Goal: Find specific page/section: Find specific page/section

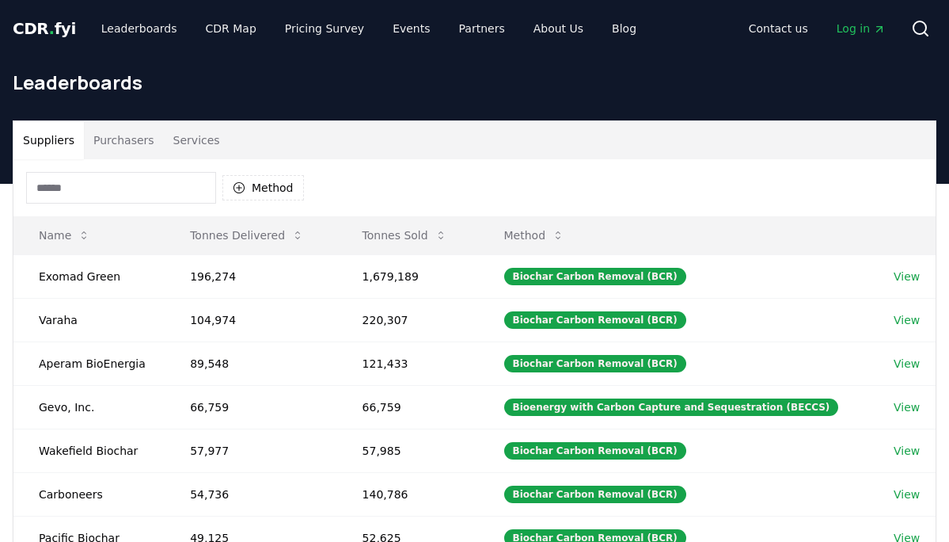
click at [131, 182] on input at bounding box center [121, 188] width 190 height 32
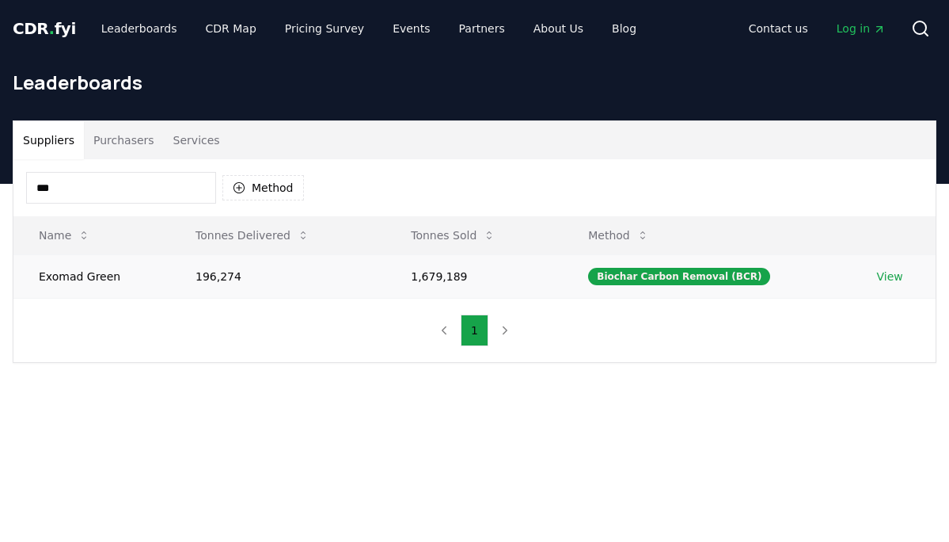
type input "***"
click at [886, 276] on link "View" at bounding box center [890, 276] width 26 height 16
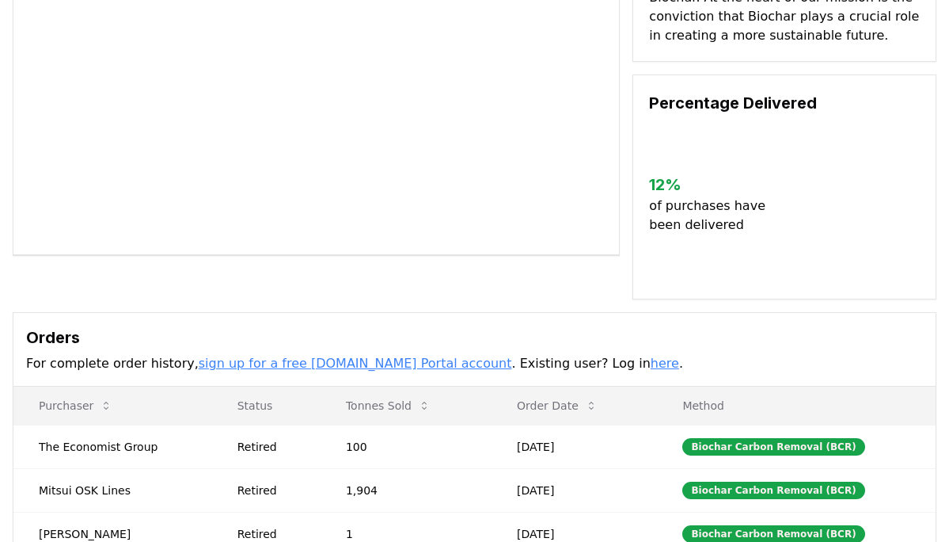
scroll to position [470, 0]
